Goal: Transaction & Acquisition: Obtain resource

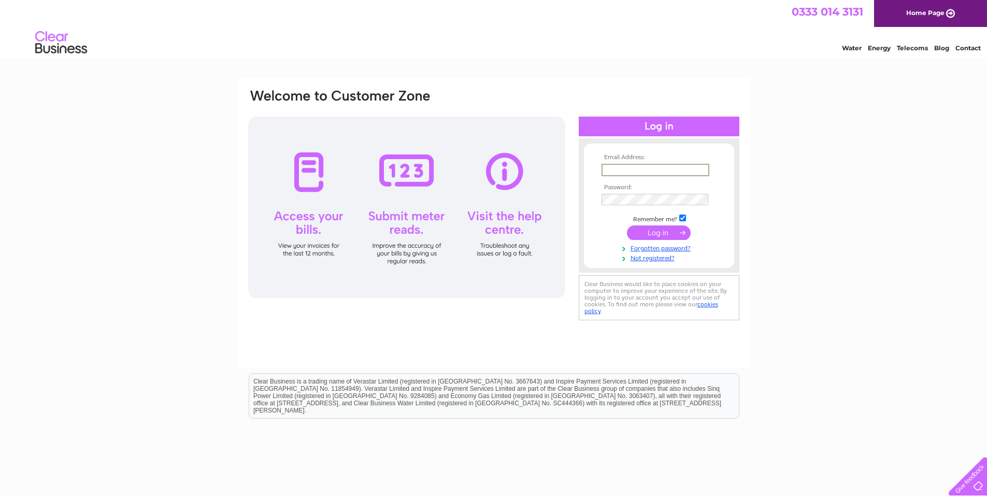
click at [625, 171] on input "text" at bounding box center [656, 170] width 108 height 12
type input "diamac.engineering@btconnect.com"
click at [663, 228] on input "submit" at bounding box center [659, 231] width 64 height 15
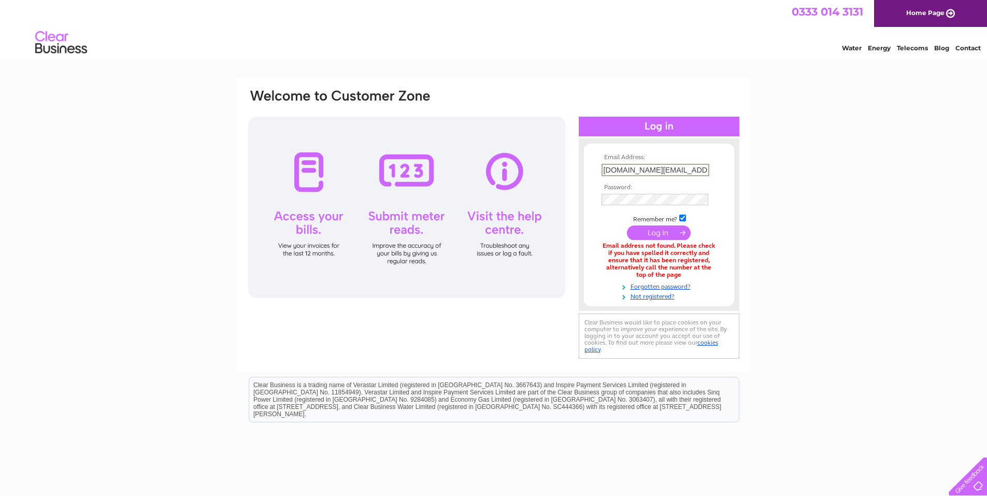
drag, startPoint x: 667, startPoint y: 169, endPoint x: 579, endPoint y: 174, distance: 87.2
click at [579, 174] on div "Email Address: diamac.engineering@btconnect.com Password:" at bounding box center [659, 225] width 161 height 152
click at [651, 170] on input "david.fraser4g@btconnect.com" at bounding box center [656, 170] width 108 height 12
type input "david.fraser4@btconnect.com"
click at [653, 234] on input "submit" at bounding box center [659, 232] width 64 height 15
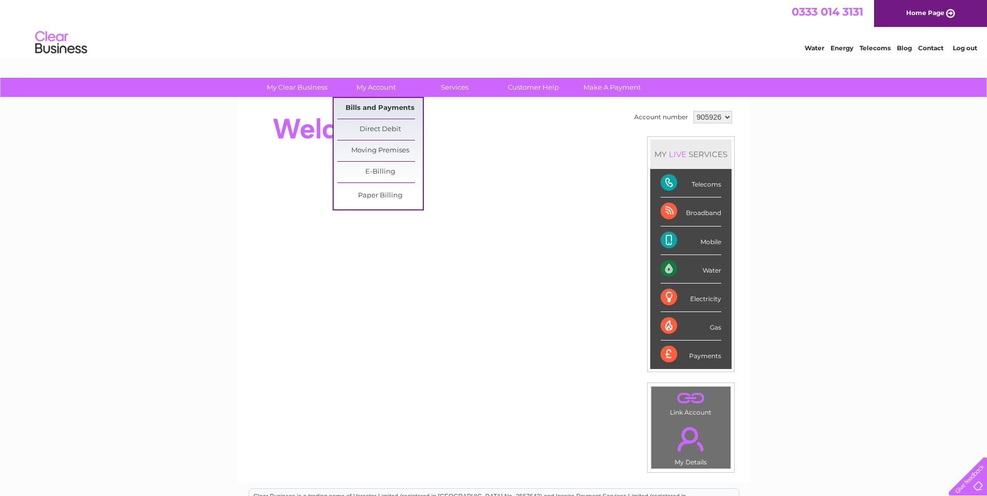
click at [382, 109] on link "Bills and Payments" at bounding box center [380, 108] width 86 height 21
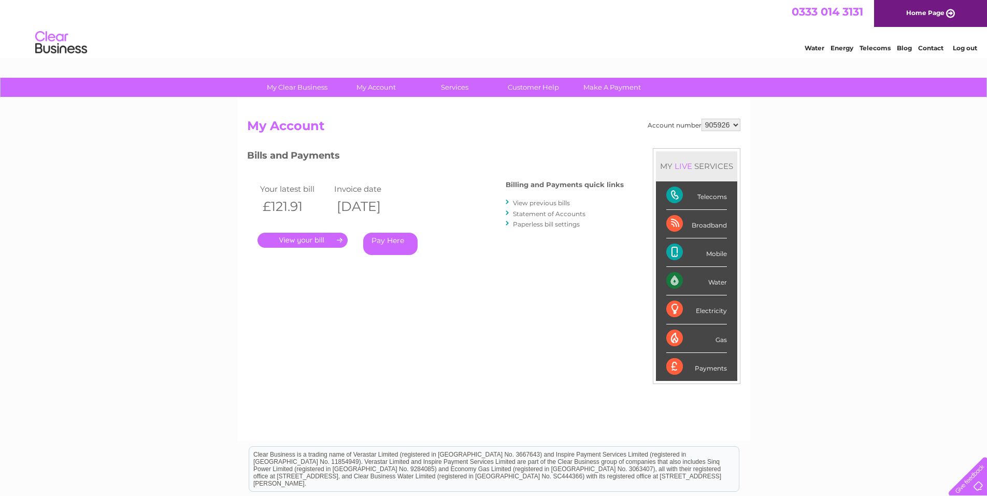
click at [281, 239] on link "." at bounding box center [303, 240] width 90 height 15
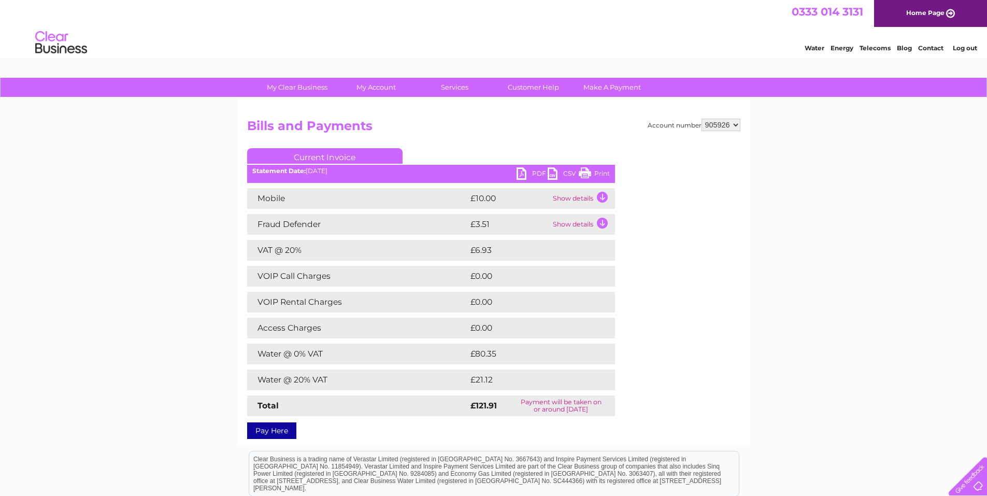
click at [527, 171] on link "PDF" at bounding box center [532, 174] width 31 height 15
